Goal: Task Accomplishment & Management: Use online tool/utility

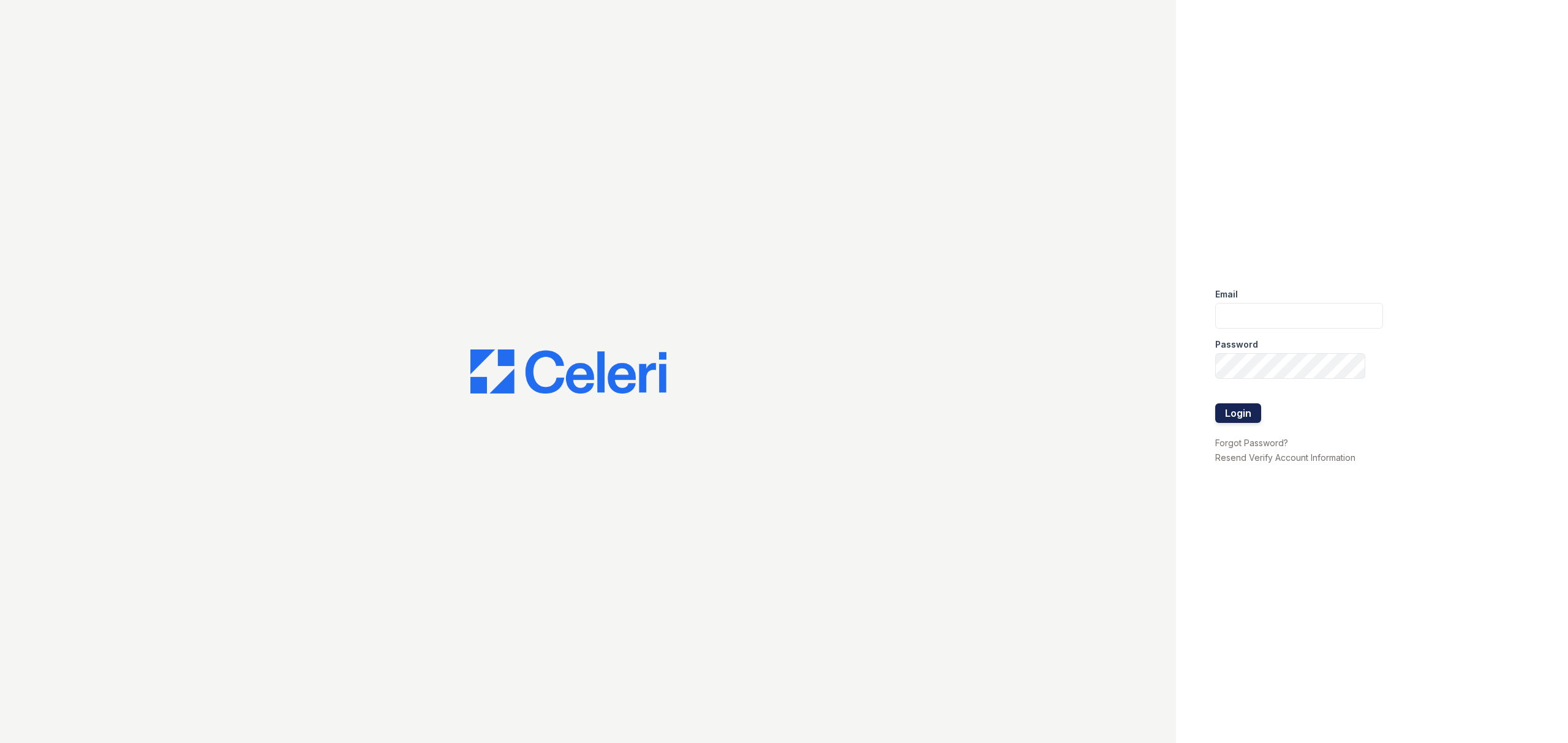
type input "ayates@trinity-pm.com"
click at [1252, 410] on button "Login" at bounding box center [1238, 413] width 46 height 20
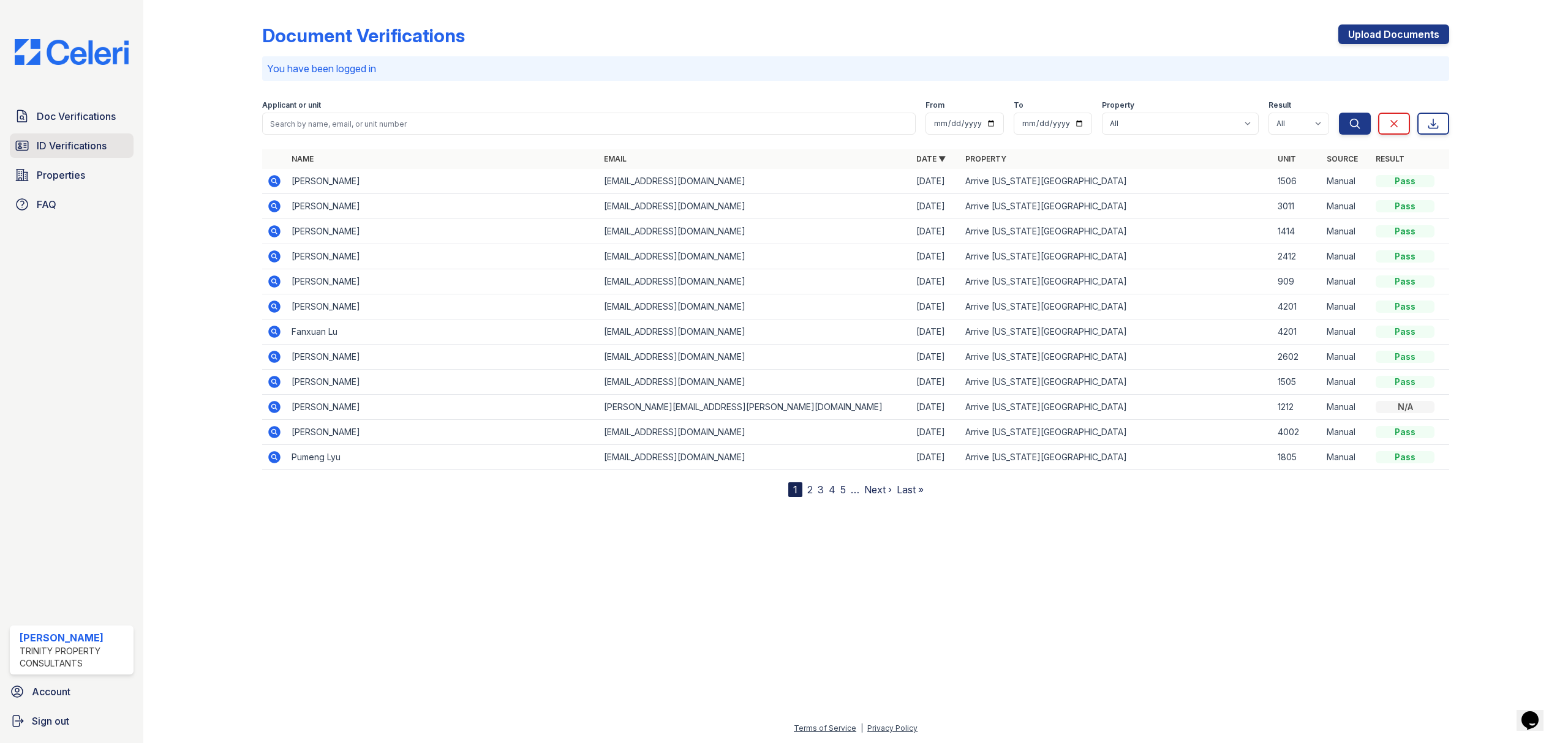
click at [57, 137] on link "ID Verifications" at bounding box center [72, 145] width 124 height 24
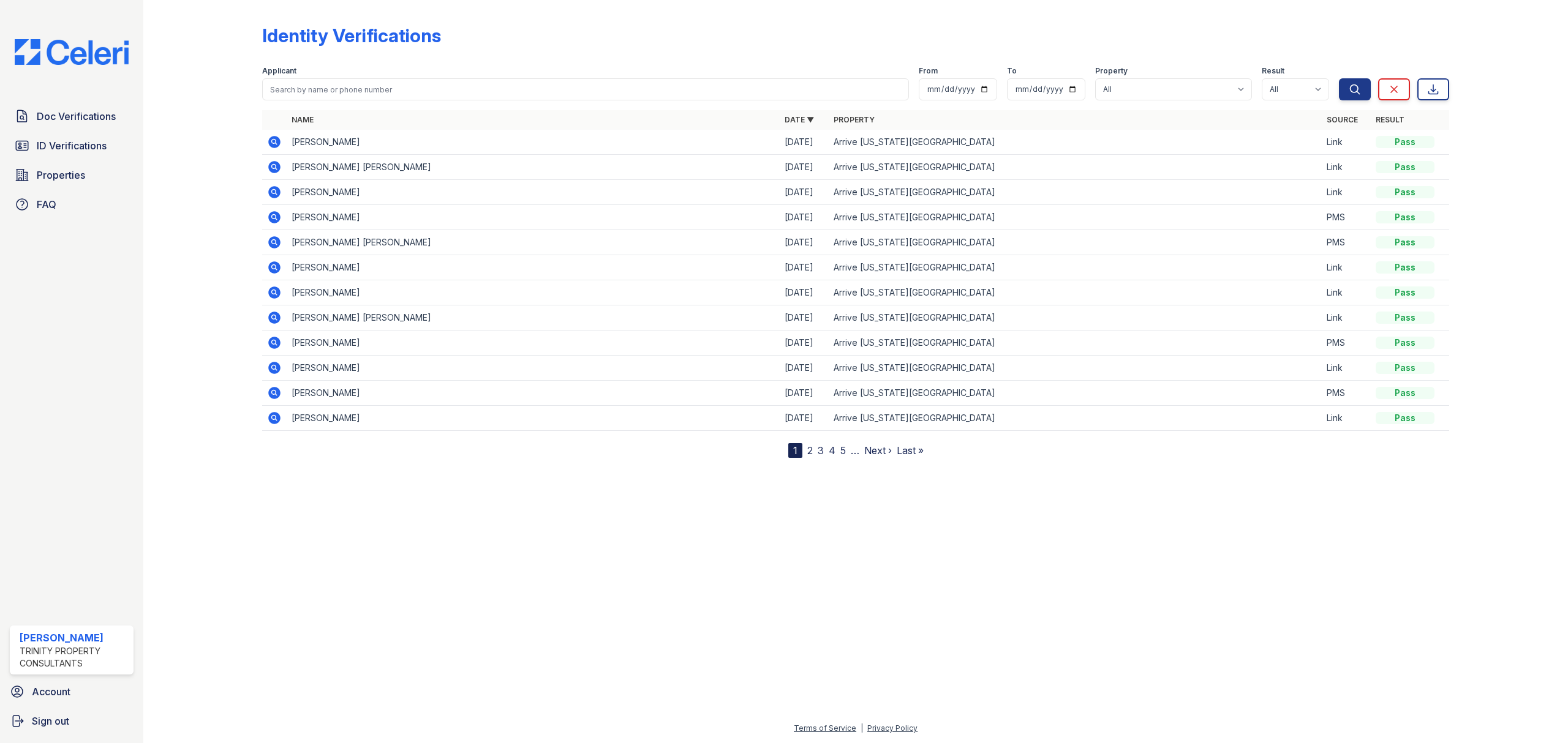
click at [273, 423] on icon at bounding box center [274, 418] width 12 height 12
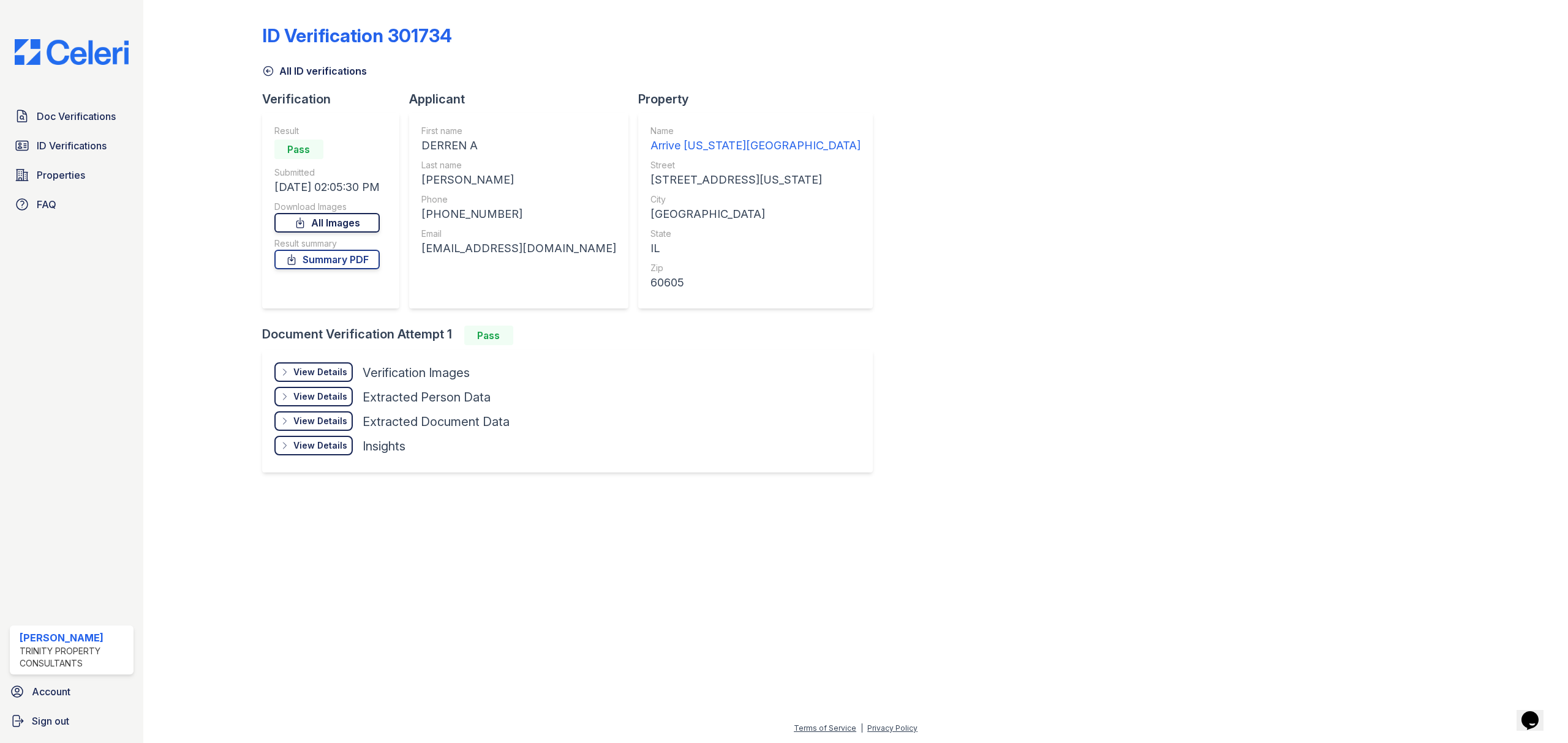
click at [357, 223] on link "All Images" at bounding box center [327, 223] width 106 height 20
click at [346, 264] on link "Summary PDF" at bounding box center [327, 259] width 106 height 20
drag, startPoint x: 67, startPoint y: 118, endPoint x: 746, endPoint y: 145, distance: 679.5
click at [67, 118] on span "Doc Verifications" at bounding box center [76, 116] width 79 height 14
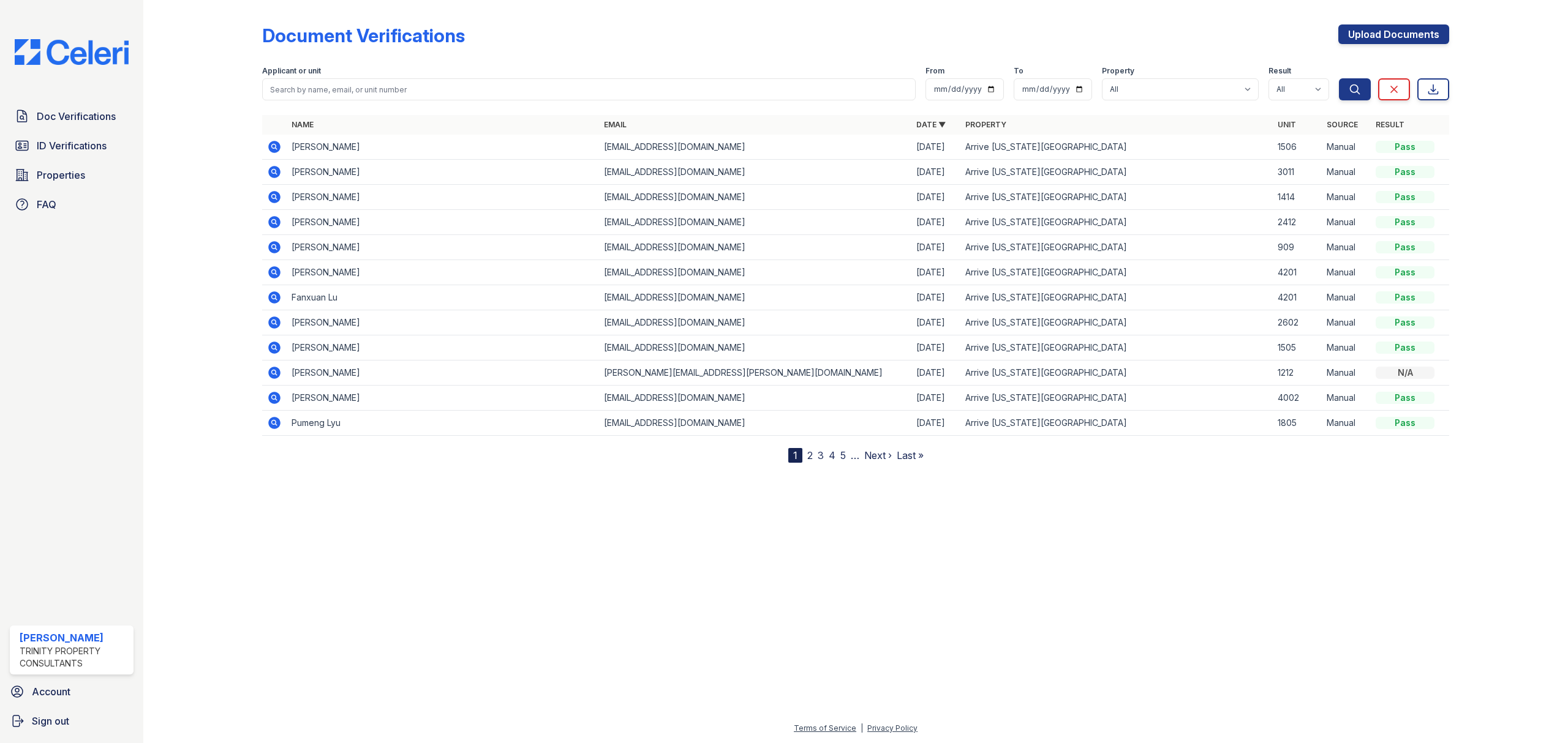
click at [807, 459] on link "2" at bounding box center [810, 455] width 5 height 12
click at [847, 454] on link "3" at bounding box center [847, 455] width 6 height 12
click at [275, 148] on icon at bounding box center [274, 146] width 14 height 14
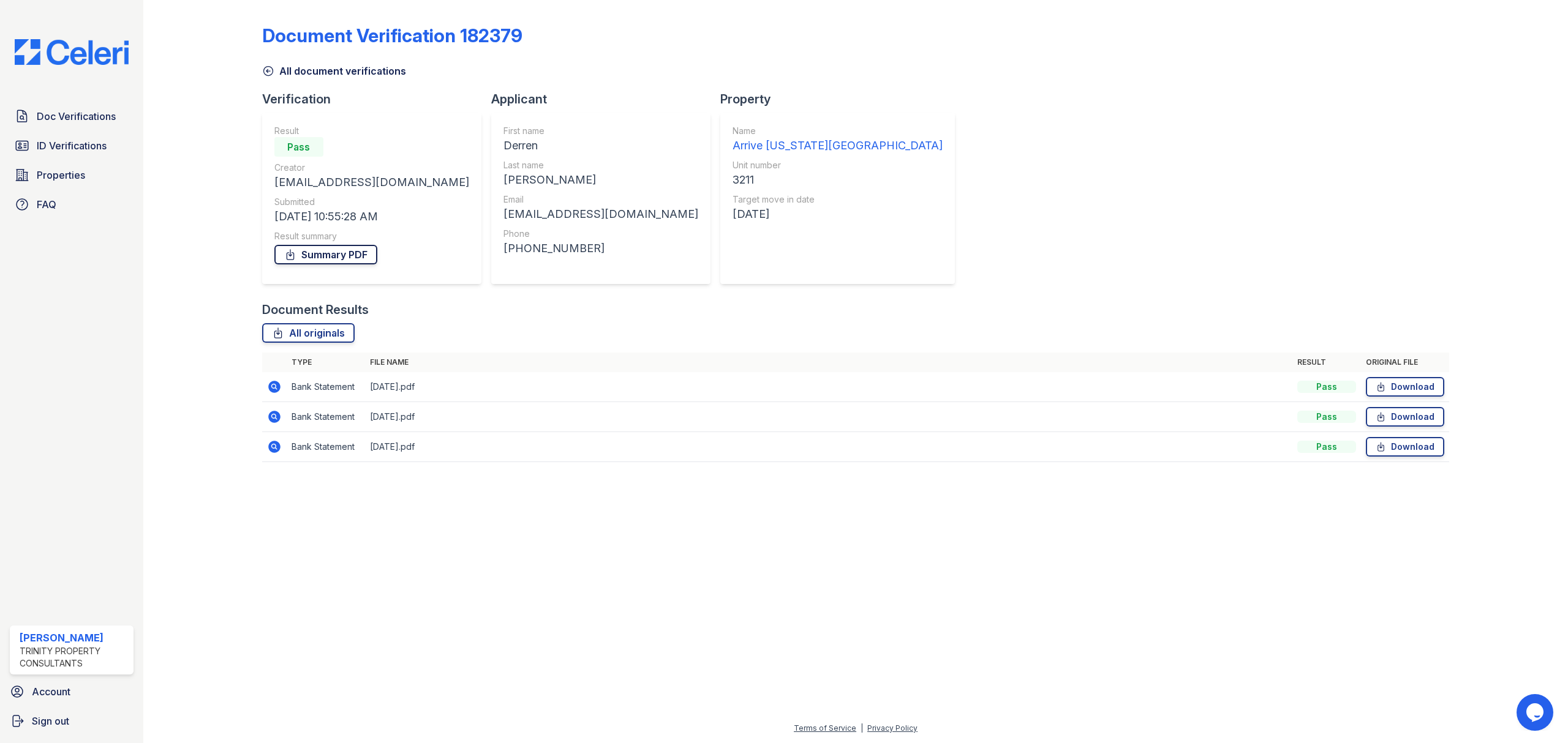
click at [338, 258] on link "Summary PDF" at bounding box center [326, 255] width 103 height 20
click at [326, 331] on link "All originals" at bounding box center [308, 333] width 93 height 20
